Goal: Task Accomplishment & Management: Complete application form

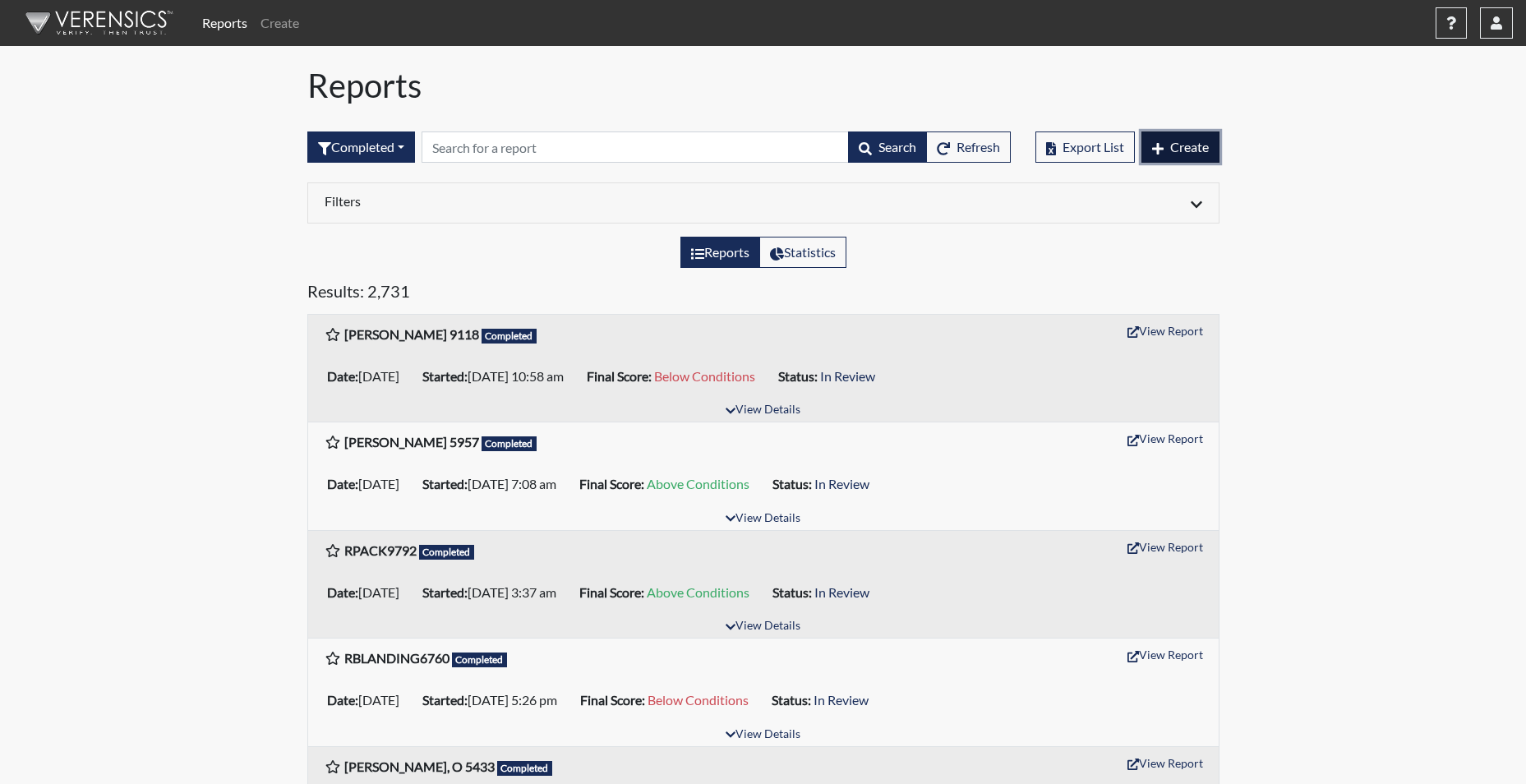
click at [1179, 147] on span "Create" at bounding box center [1189, 147] width 39 height 15
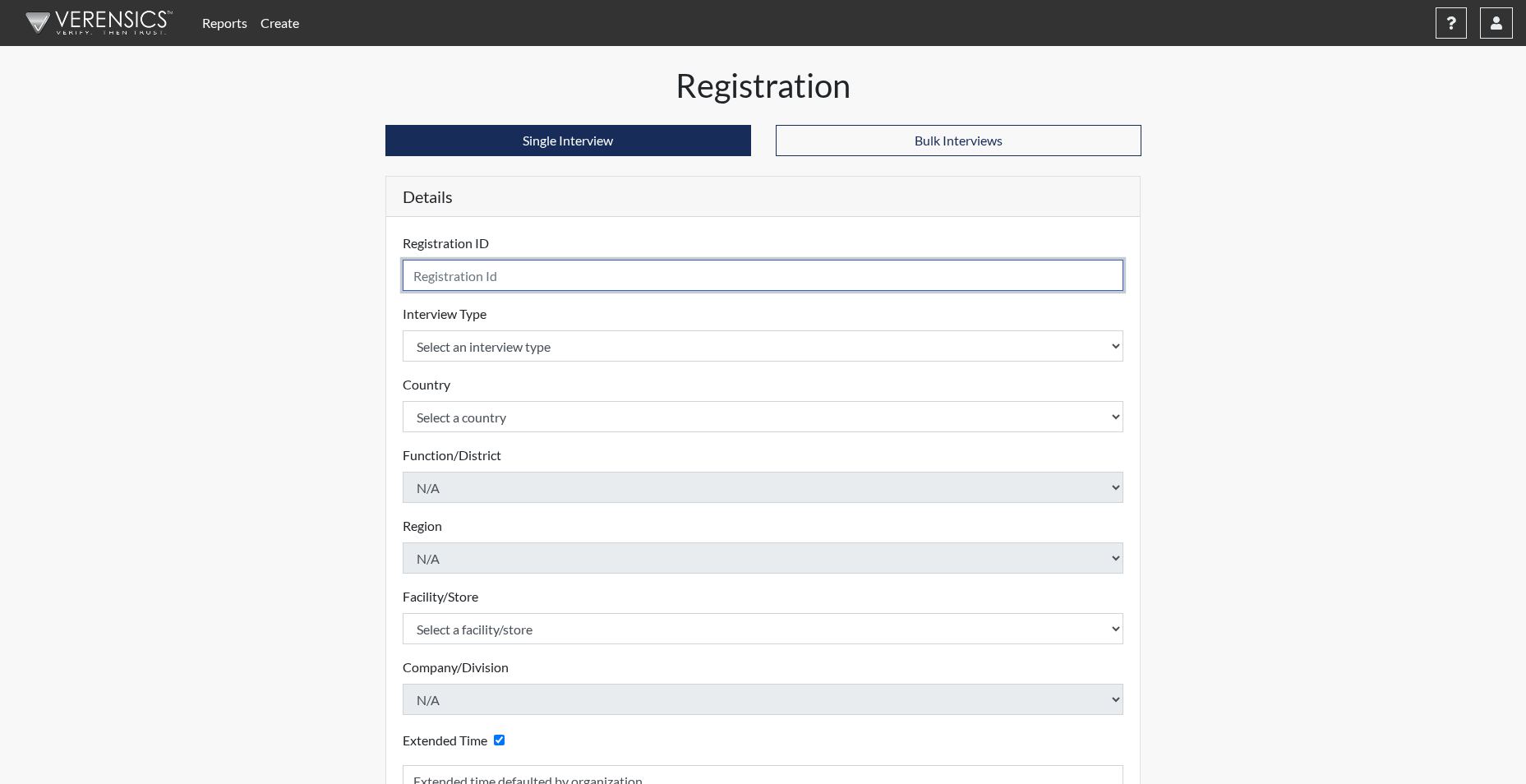
click at [587, 276] on input "text" at bounding box center [763, 275] width 721 height 31
type input "B"
type input "="
type input "VPRICE3356"
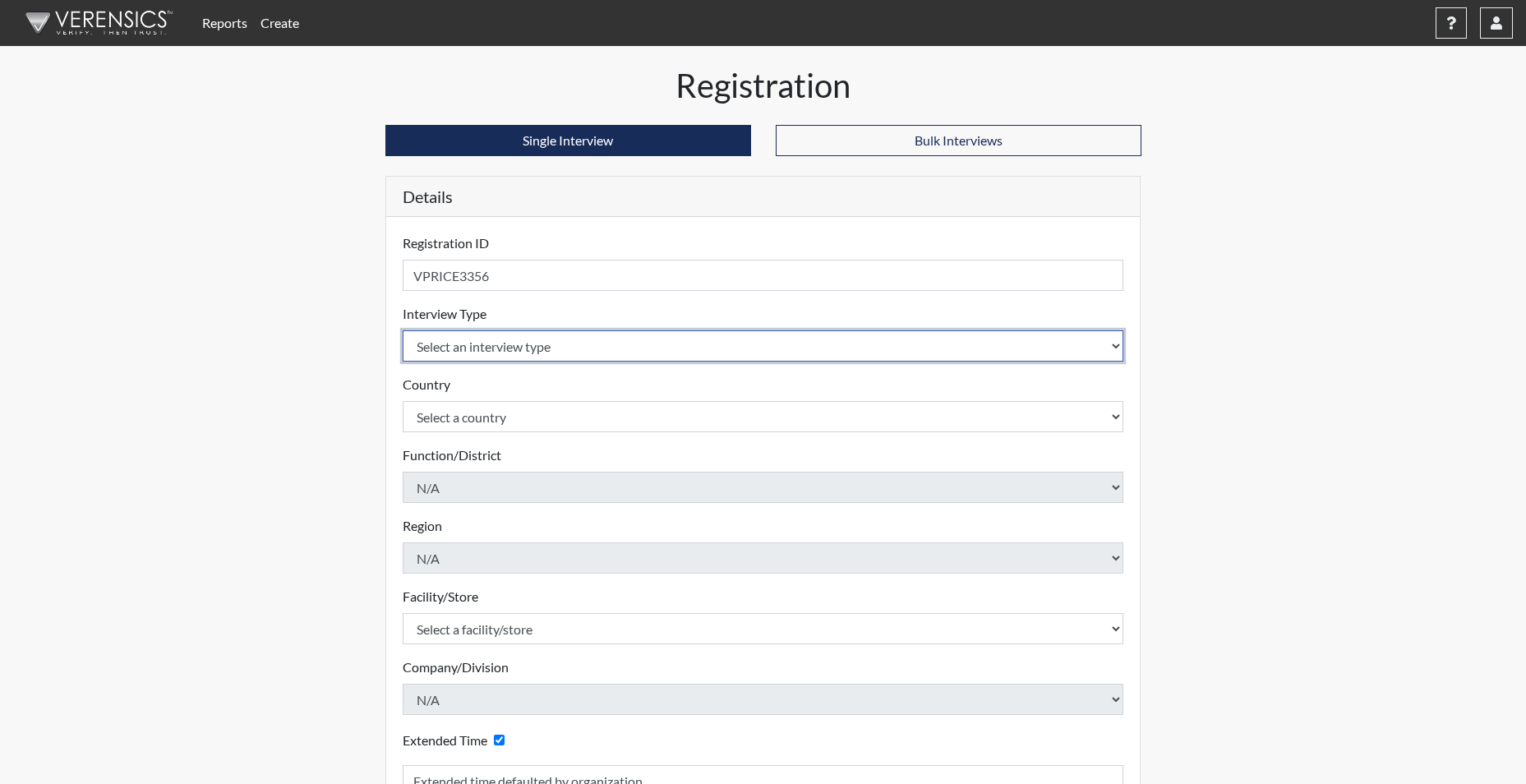
click at [515, 341] on select "Select an interview type Corrections Pre-Employment" at bounding box center [763, 346] width 721 height 31
select select "ff733e93-e1bf-11ea-9c9f-0eff0cf7eb8f"
click at [403, 331] on select "Select an interview type Corrections Pre-Employment" at bounding box center [763, 346] width 721 height 31
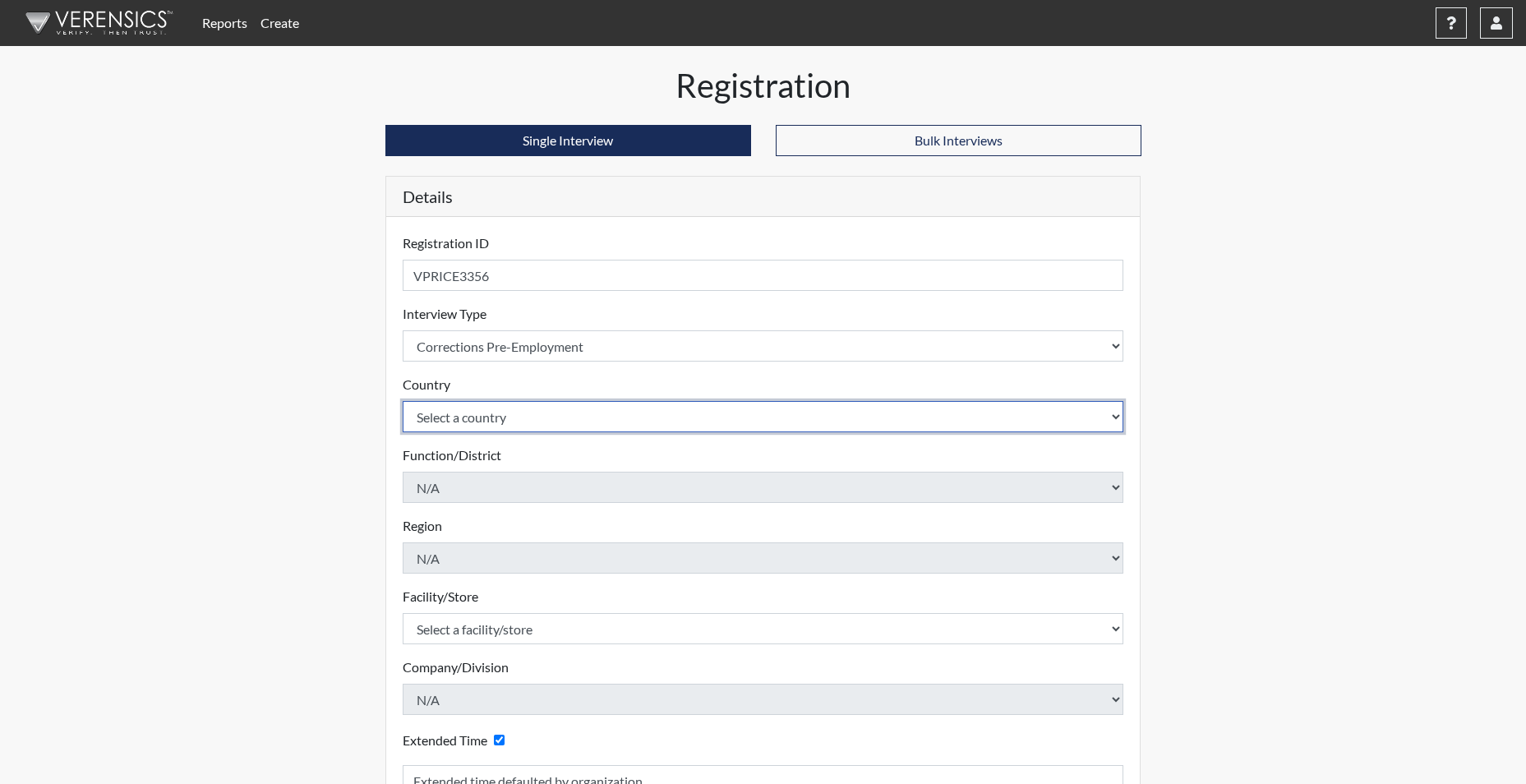
click at [491, 431] on select "Select a country [GEOGRAPHIC_DATA] [GEOGRAPHIC_DATA]" at bounding box center [763, 416] width 721 height 31
select select "united-states-of-[GEOGRAPHIC_DATA]"
click at [403, 401] on select "Select a country [GEOGRAPHIC_DATA] [GEOGRAPHIC_DATA]" at bounding box center [763, 416] width 721 height 31
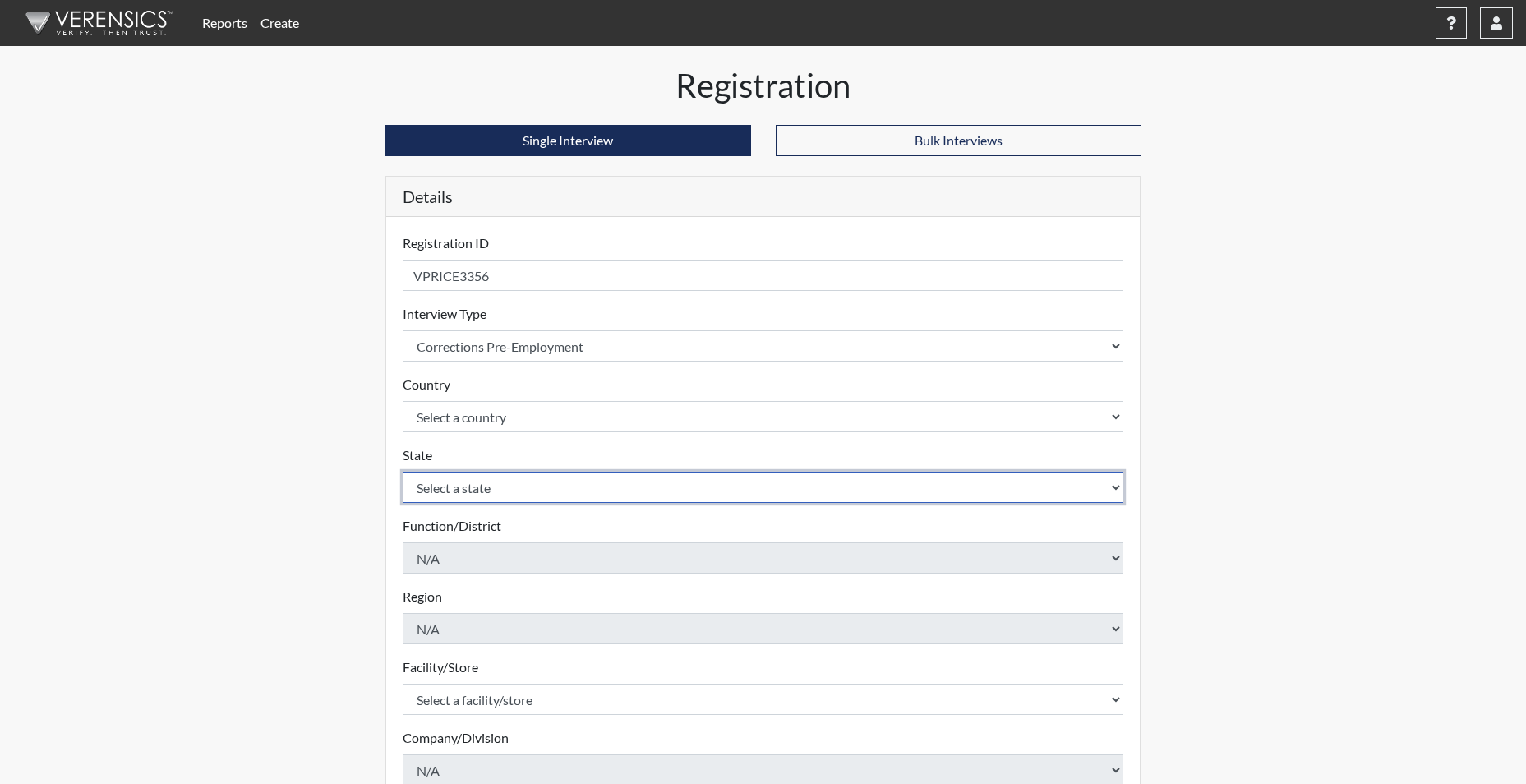
click at [465, 493] on select "Select a state [US_STATE] [US_STATE] [US_STATE] [US_STATE] [US_STATE] [US_STATE…" at bounding box center [763, 488] width 721 height 31
click at [403, 472] on select "Select a state [US_STATE] [US_STATE] [US_STATE] [US_STATE] [US_STATE] [US_STATE…" at bounding box center [763, 488] width 721 height 31
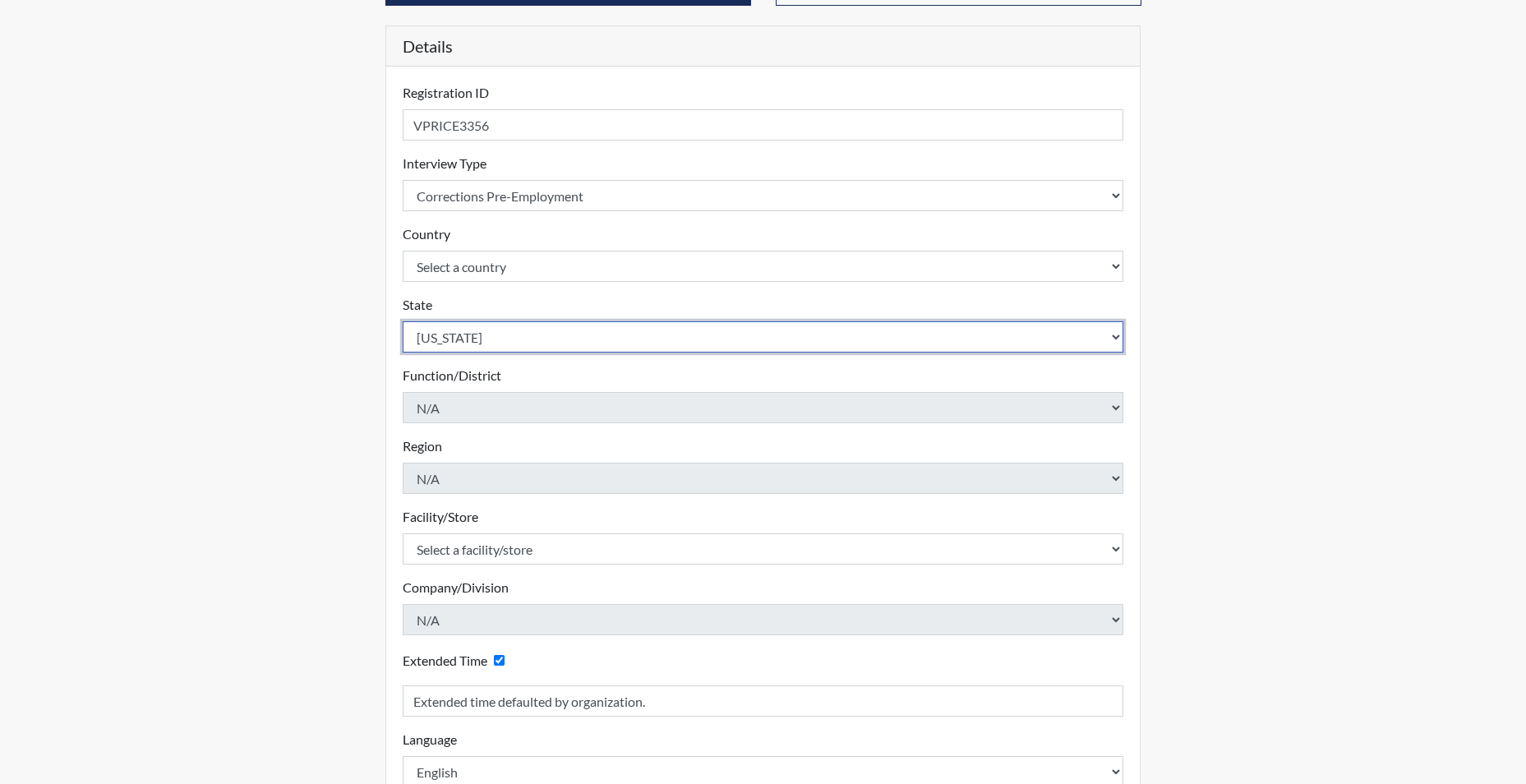
scroll to position [165, 0]
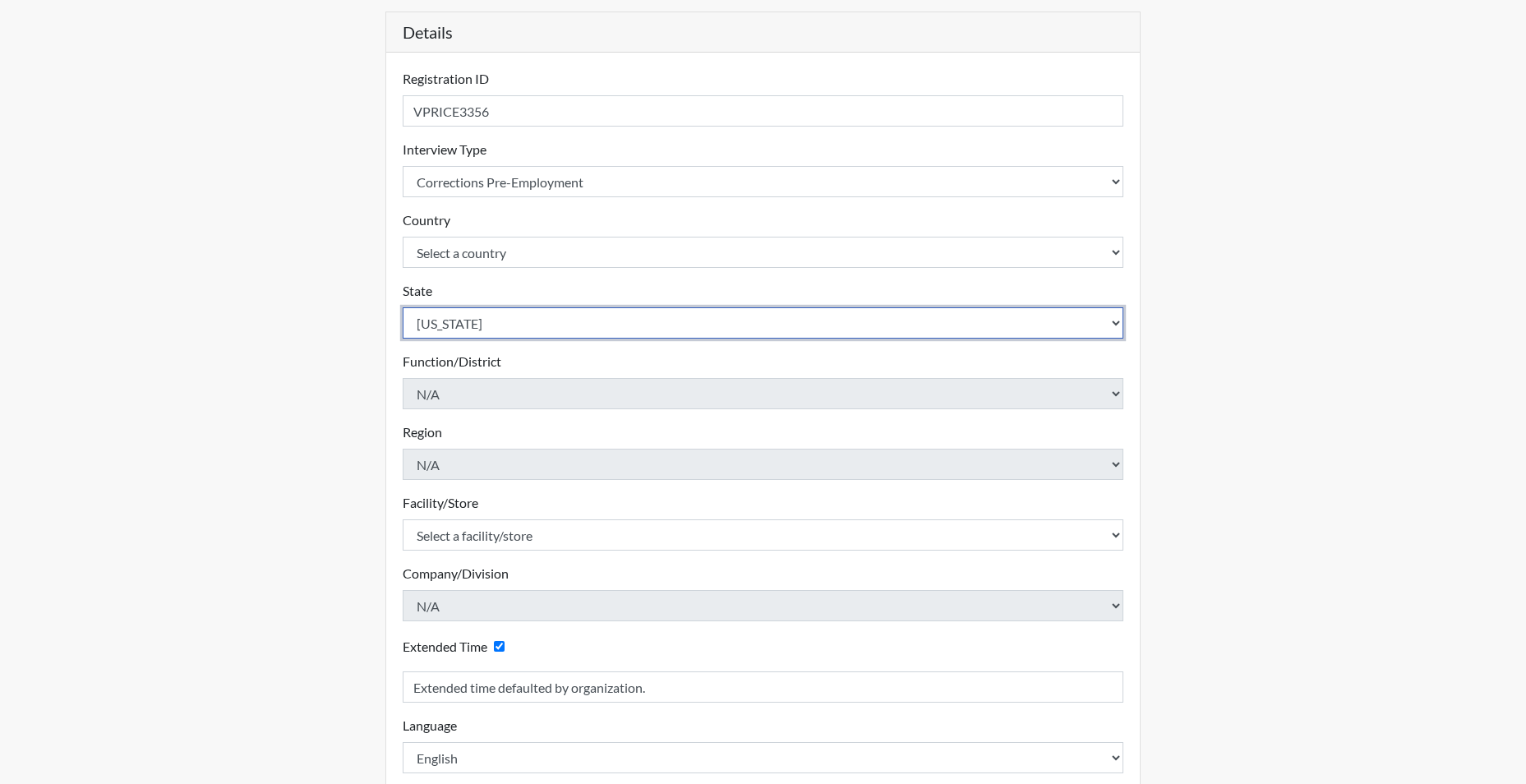
click at [458, 326] on select "Select a state [US_STATE] [US_STATE] [US_STATE] [US_STATE] [US_STATE] [US_STATE…" at bounding box center [763, 323] width 721 height 31
select select "SC"
click at [403, 308] on select "Select a state [US_STATE] [US_STATE] [US_STATE] [US_STATE] [US_STATE] [US_STATE…" at bounding box center [763, 323] width 721 height 31
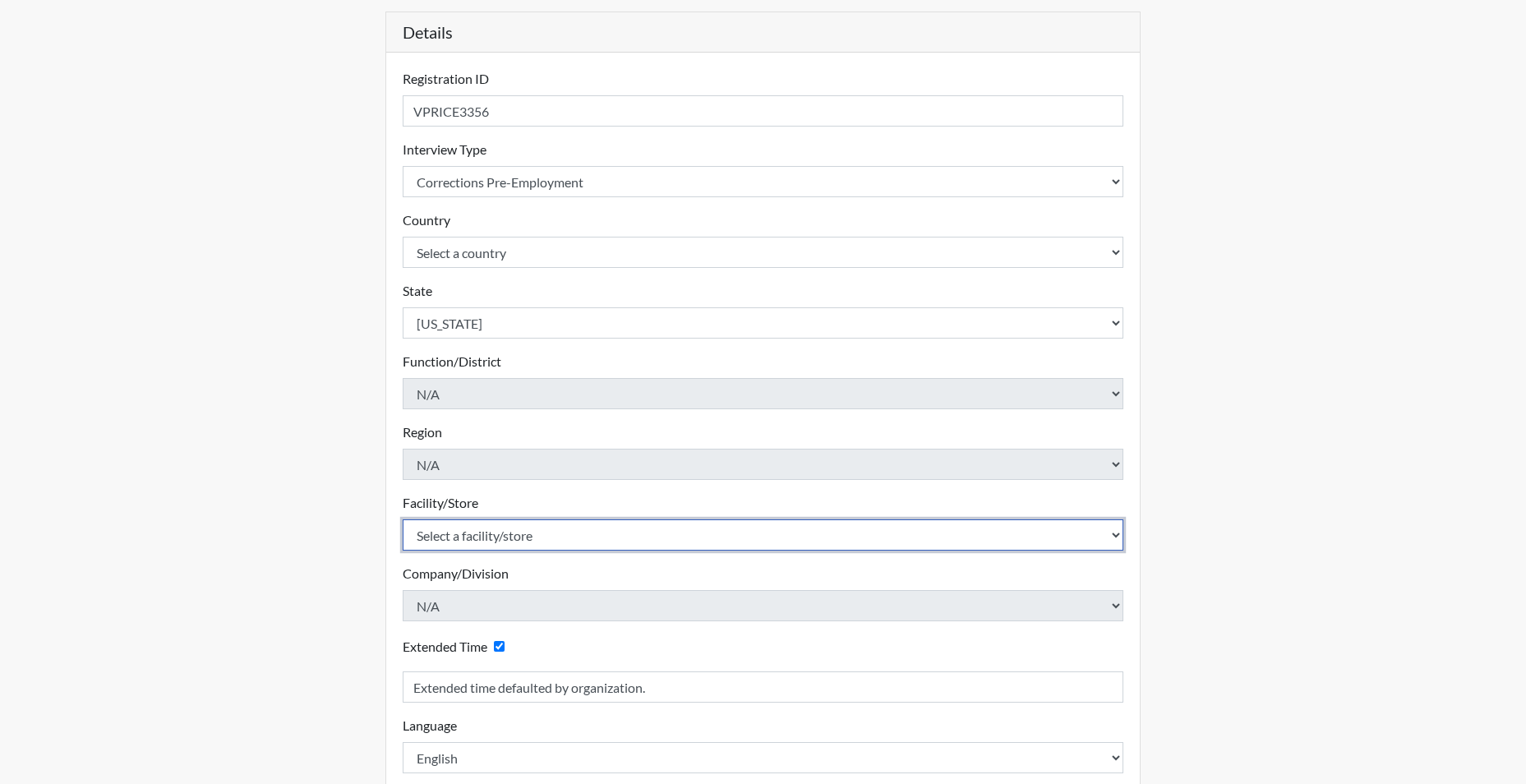
click at [471, 538] on select "Select a facility/store [GEOGRAPHIC_DATA] CI Broad River CI [PERSON_NAME] CI Di…" at bounding box center [763, 535] width 721 height 31
select select "534aed5c-2435-46c7-8f23-93a4da2bf355"
click at [403, 519] on select "Select a facility/store [GEOGRAPHIC_DATA] CI Broad River CI [PERSON_NAME] CI Di…" at bounding box center [763, 535] width 721 height 31
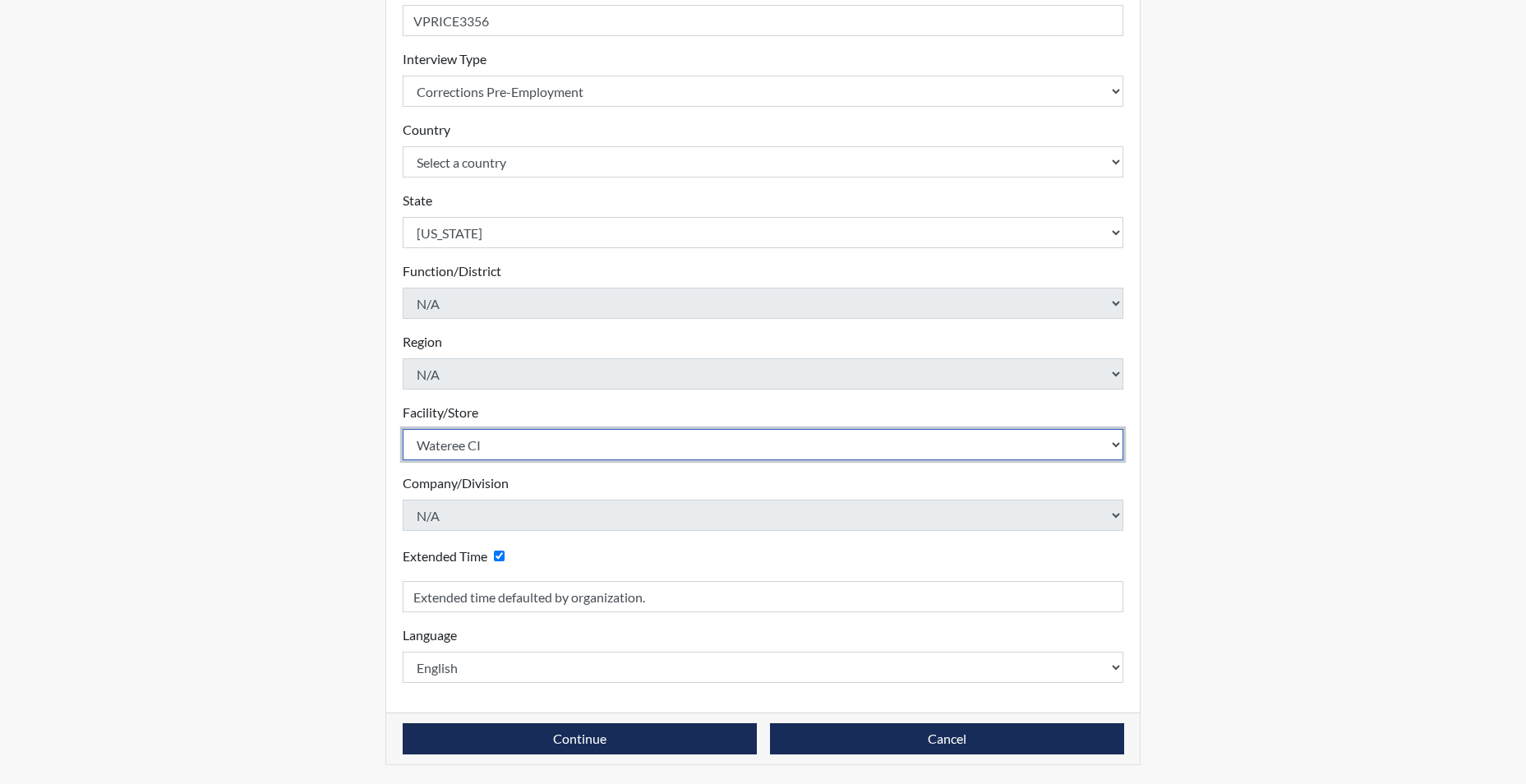
scroll to position [255, 0]
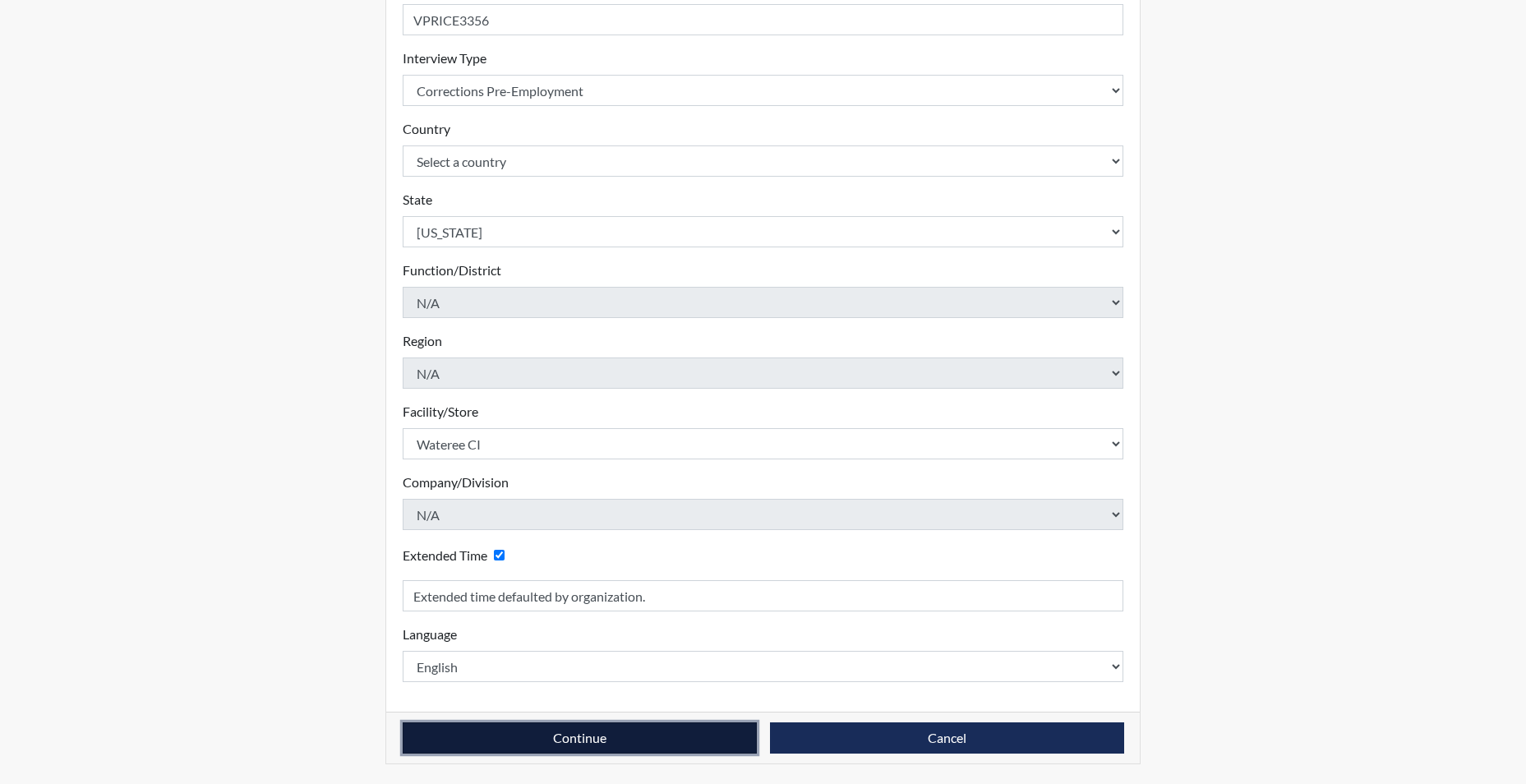
click at [607, 734] on button "Continue" at bounding box center [579, 738] width 354 height 31
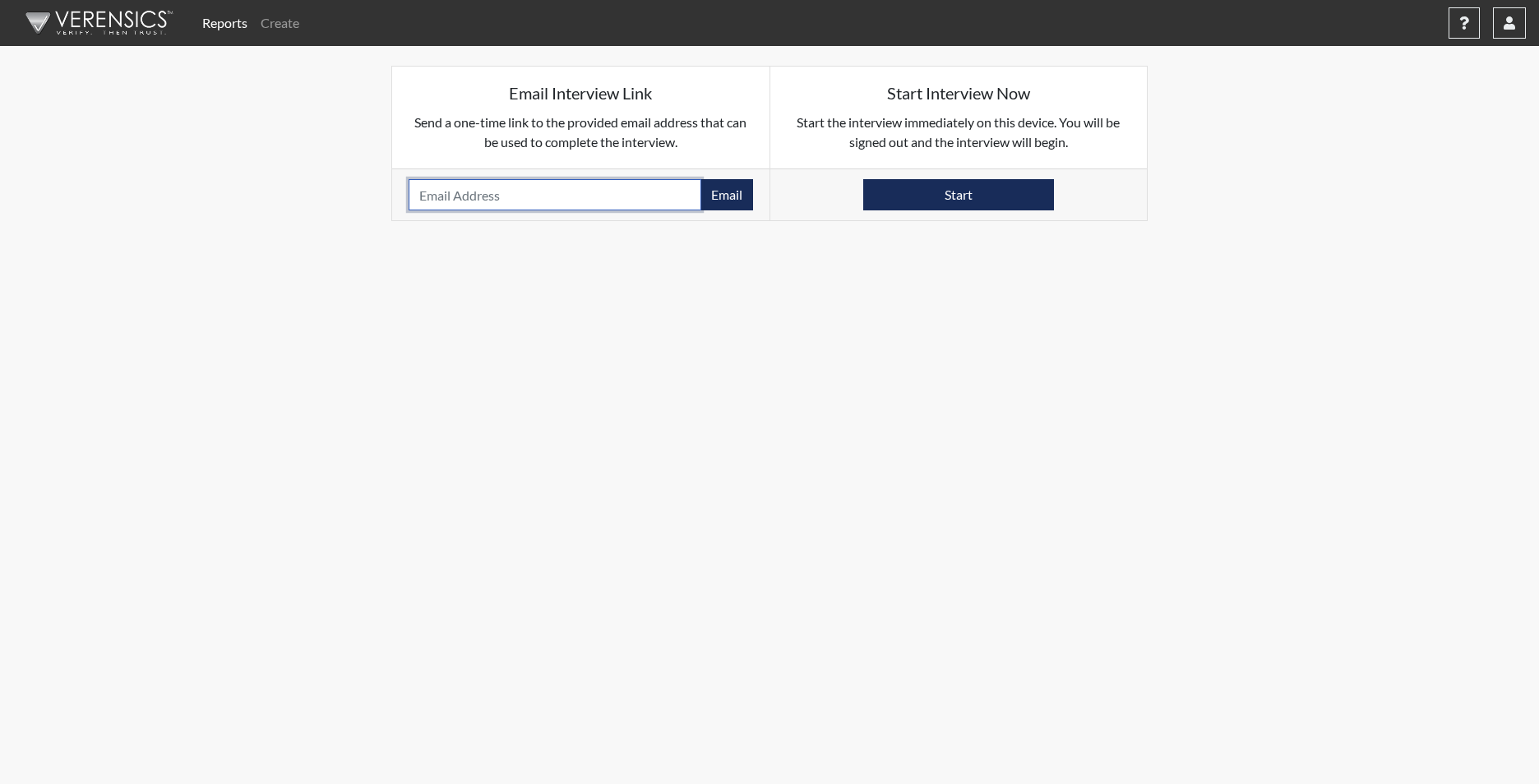
paste input "[EMAIL_ADDRESS][DOMAIN_NAME]"
type input "[EMAIL_ADDRESS][DOMAIN_NAME]"
click at [734, 193] on button "Email" at bounding box center [726, 195] width 52 height 31
